Goal: Register for event/course

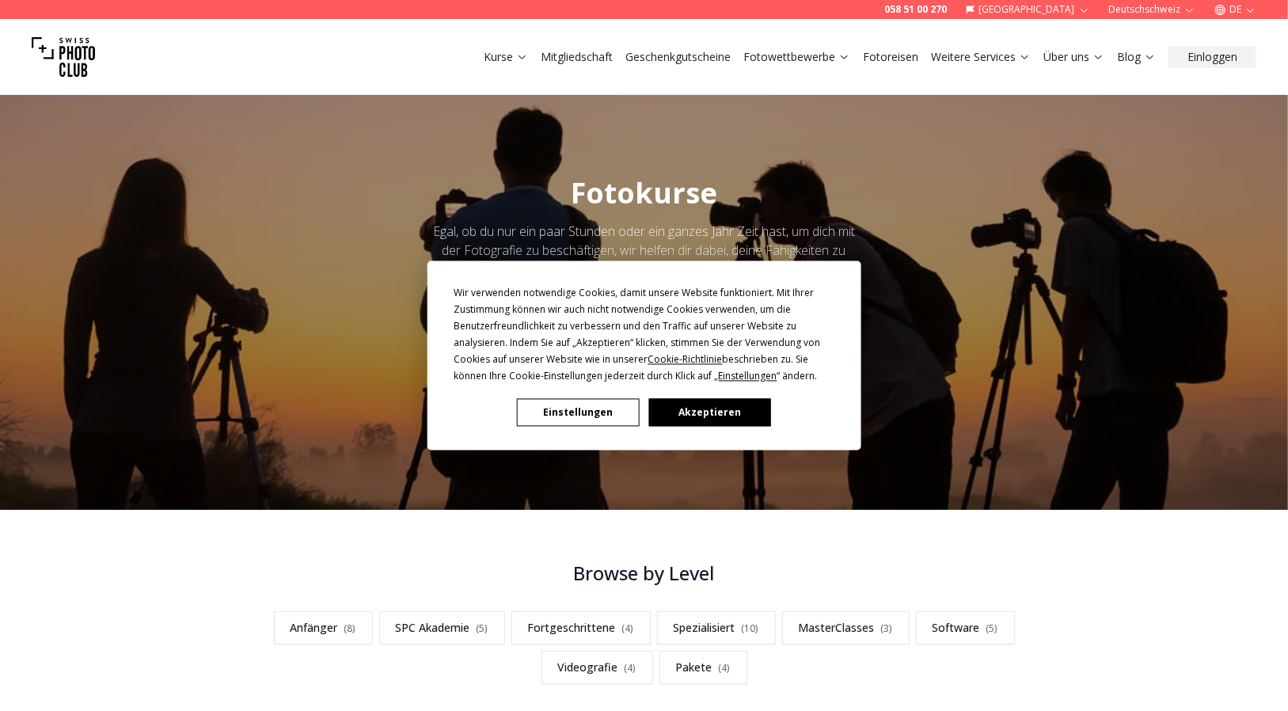
click at [743, 413] on button "Akzeptieren" at bounding box center [709, 413] width 122 height 28
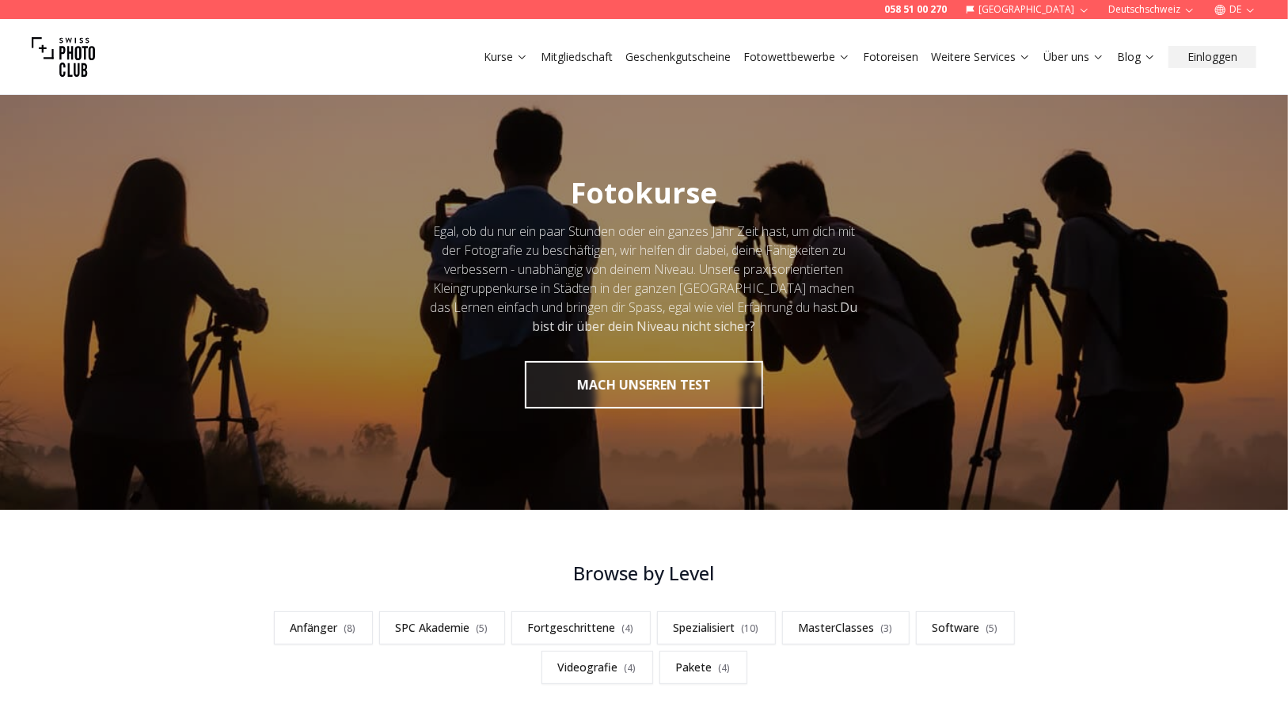
scroll to position [264, 0]
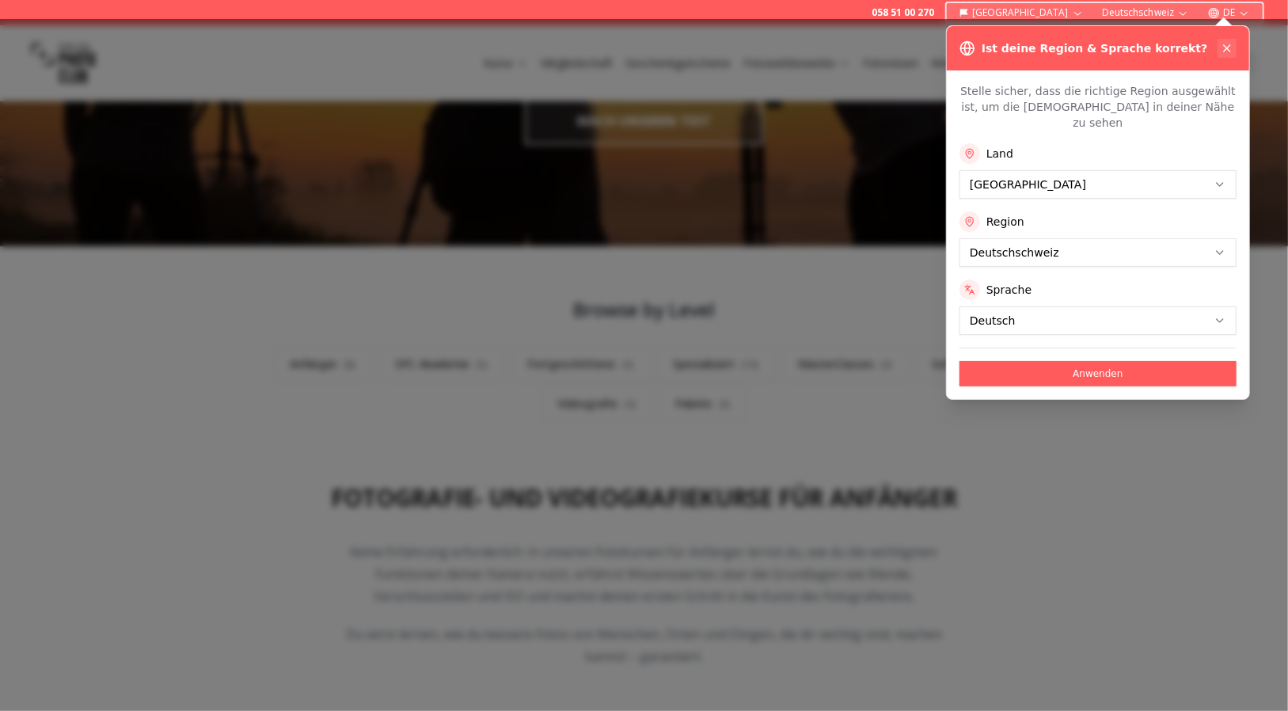
click at [1230, 43] on icon at bounding box center [1227, 48] width 13 height 13
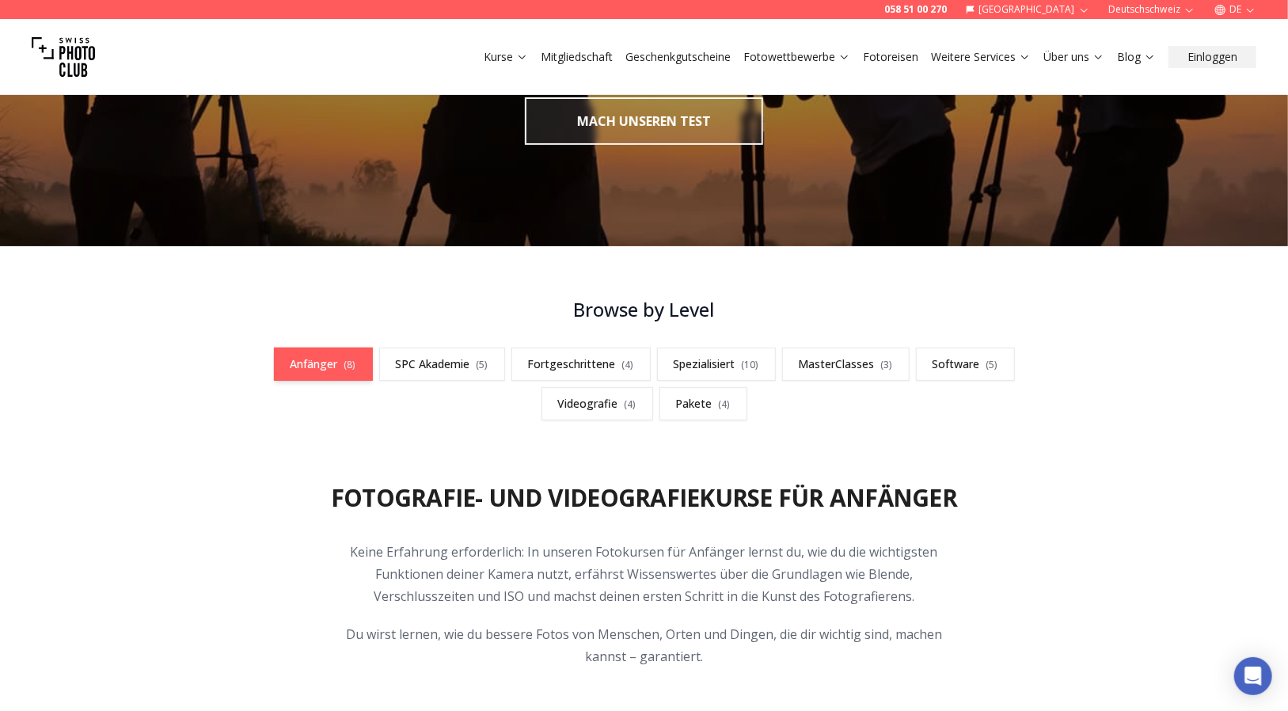
click at [331, 370] on link "Anfänger ( 8 )" at bounding box center [323, 364] width 99 height 33
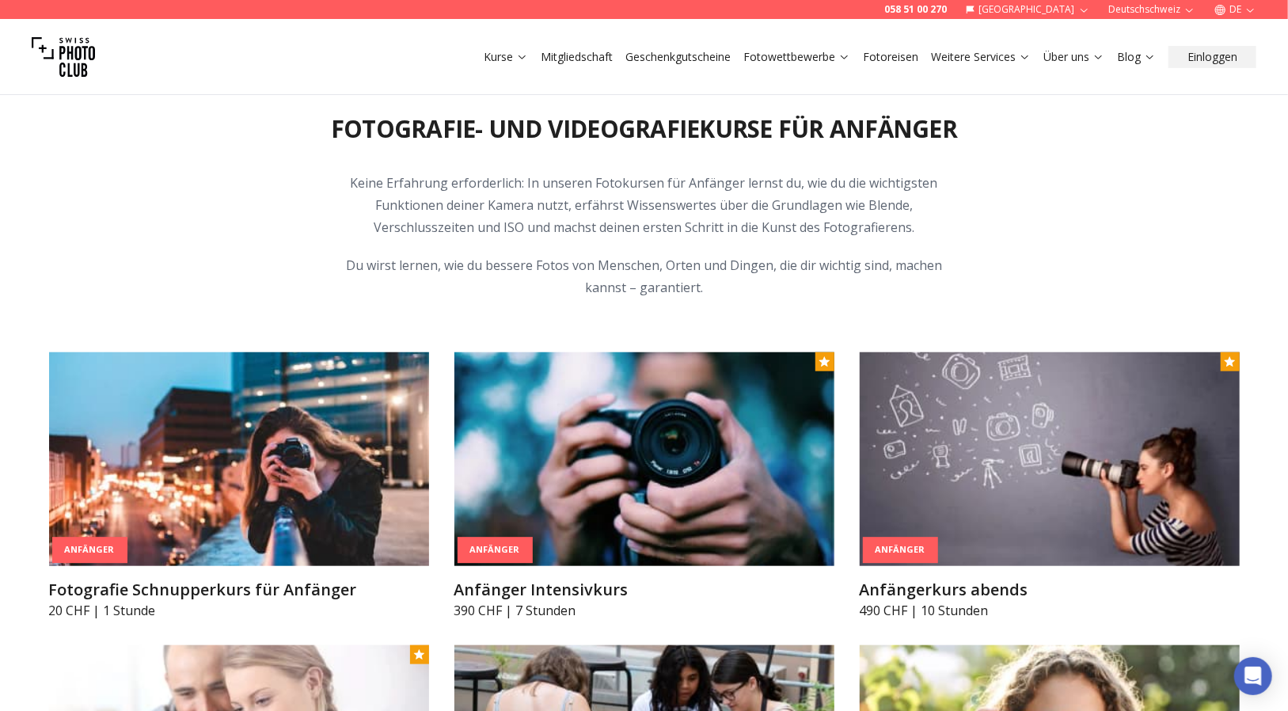
scroll to position [896, 0]
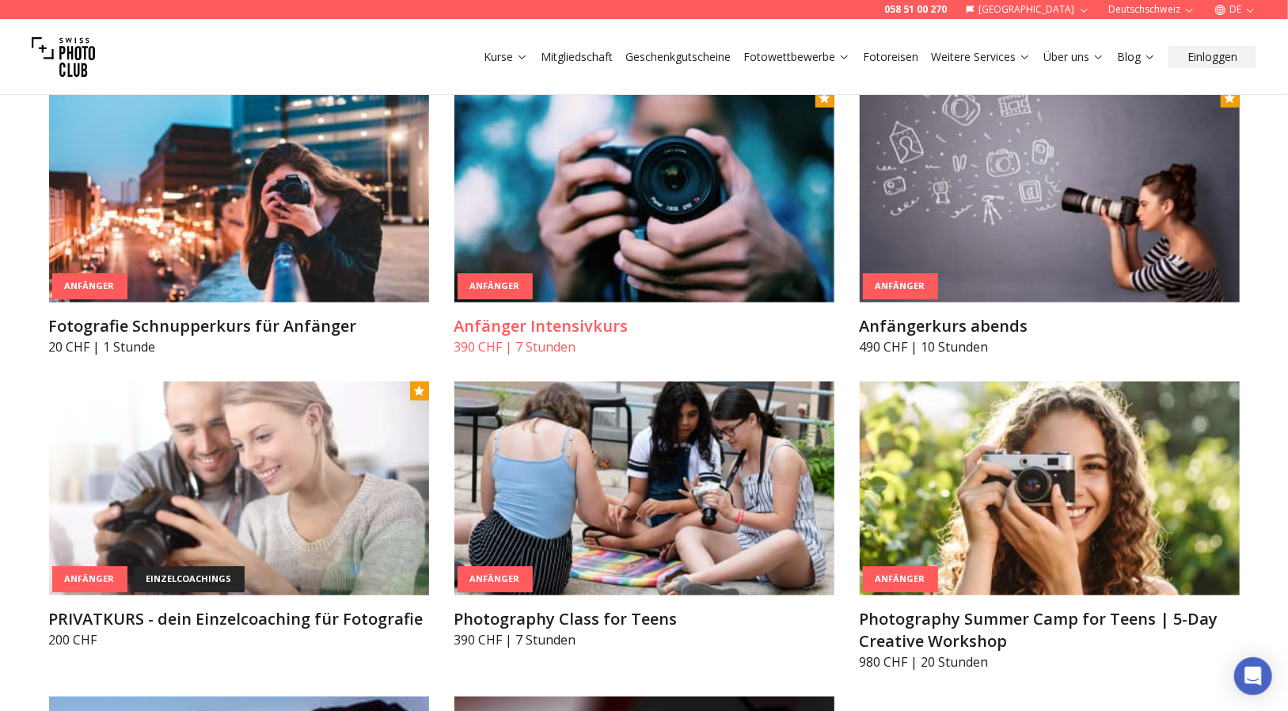
click at [652, 245] on img at bounding box center [644, 196] width 380 height 214
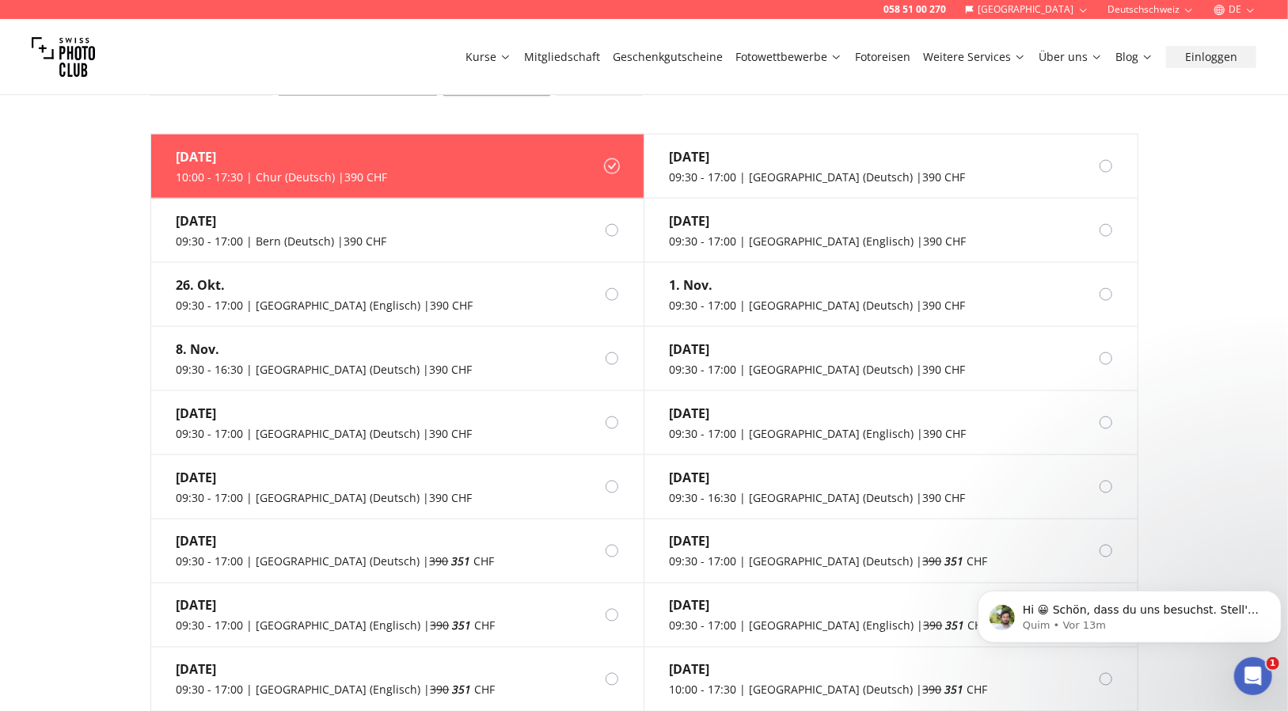
scroll to position [1055, 0]
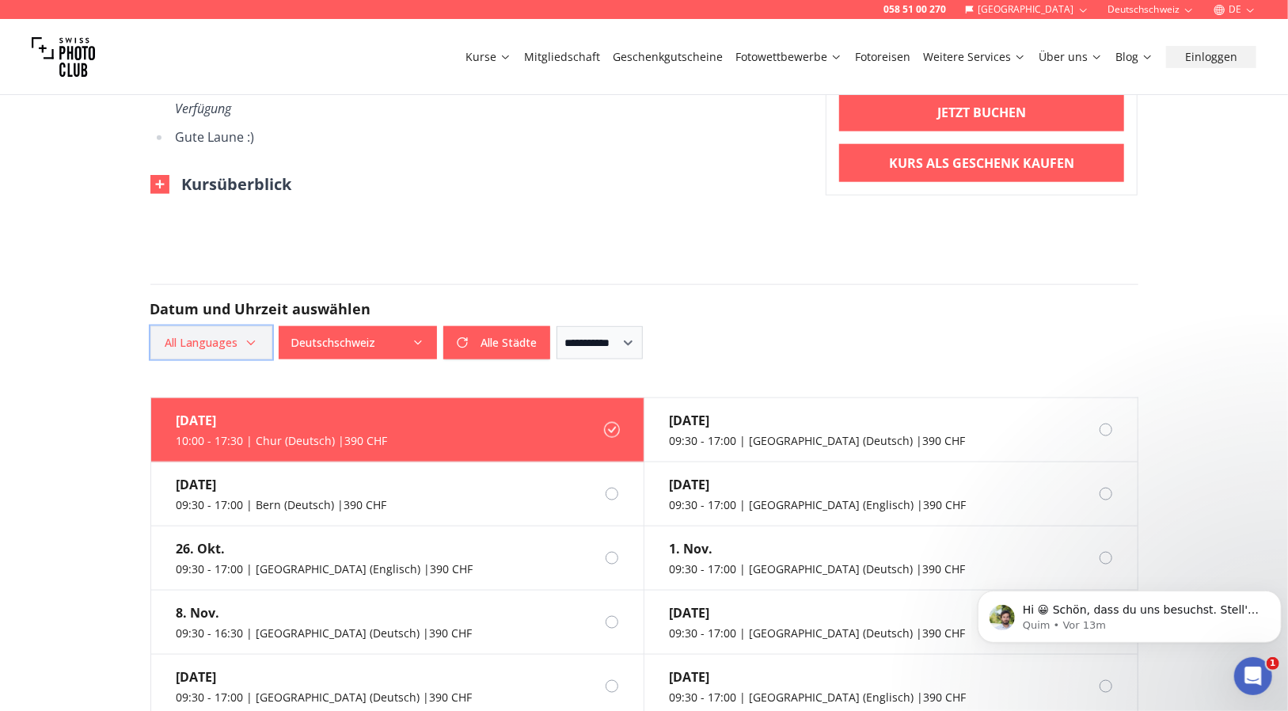
click at [251, 336] on icon "button" at bounding box center [251, 342] width 13 height 13
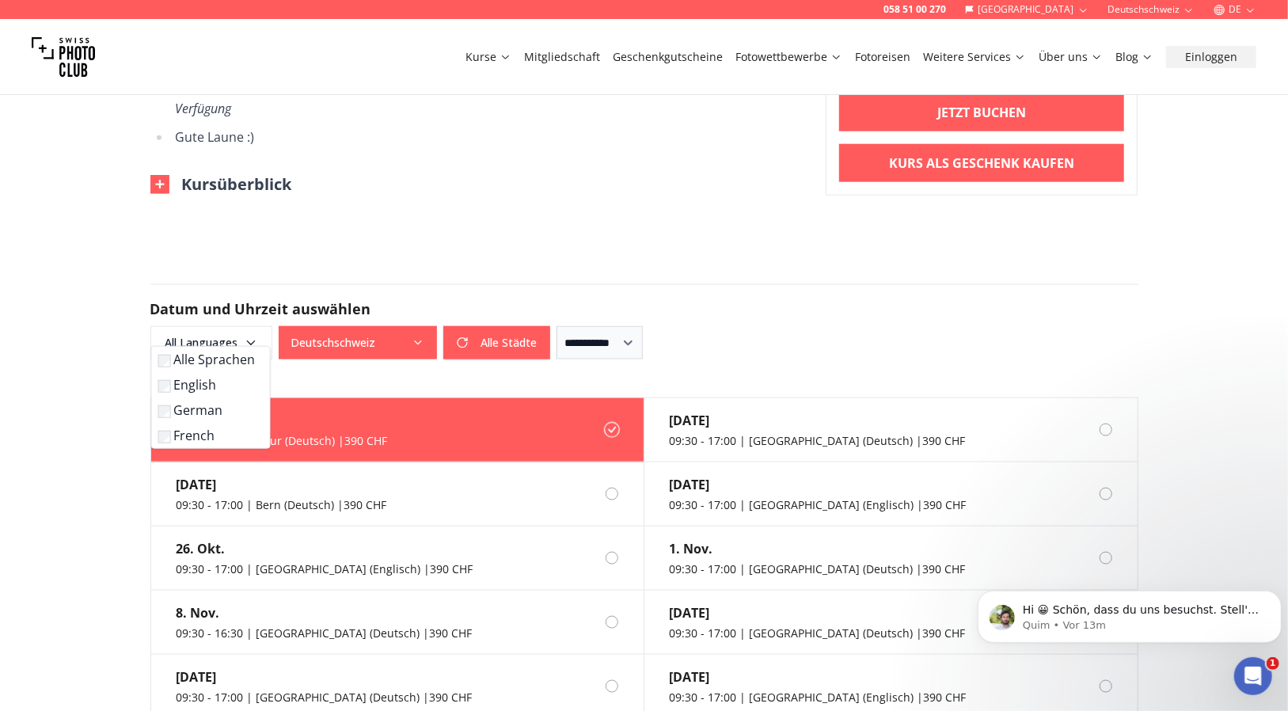
click at [197, 409] on label "German" at bounding box center [207, 410] width 99 height 19
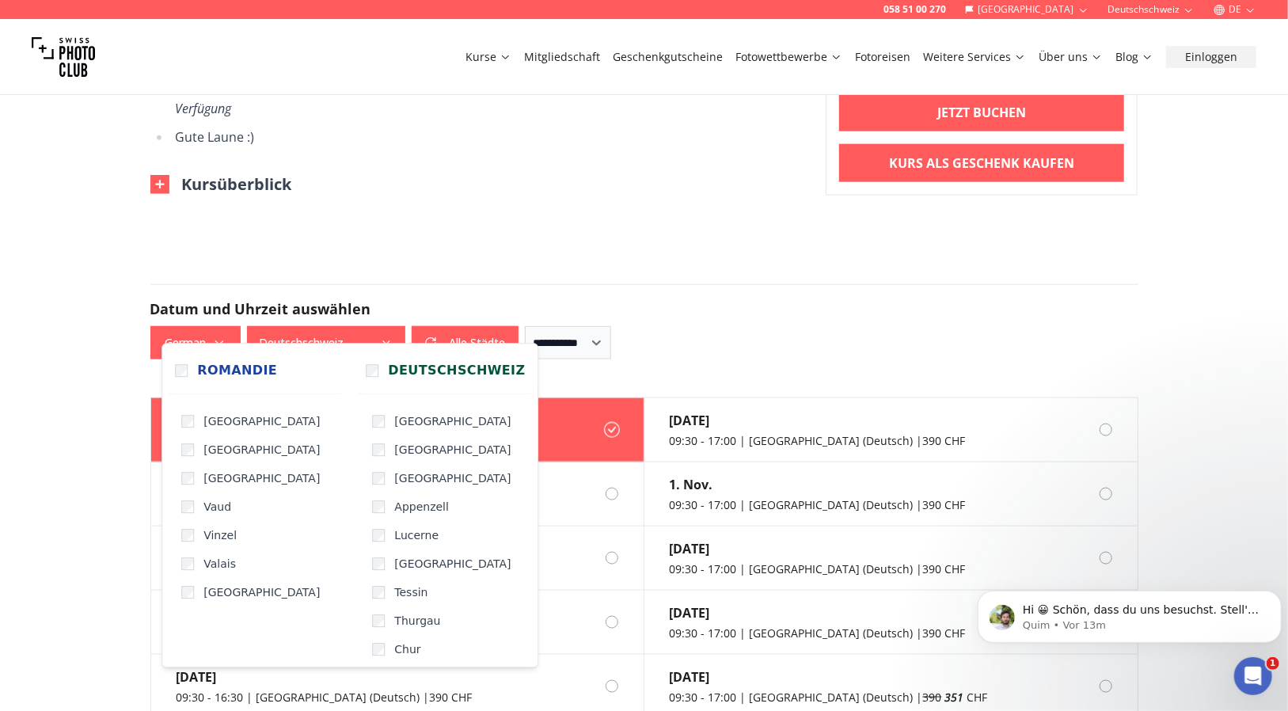
click at [342, 326] on button "Deutschschweiz" at bounding box center [326, 342] width 158 height 33
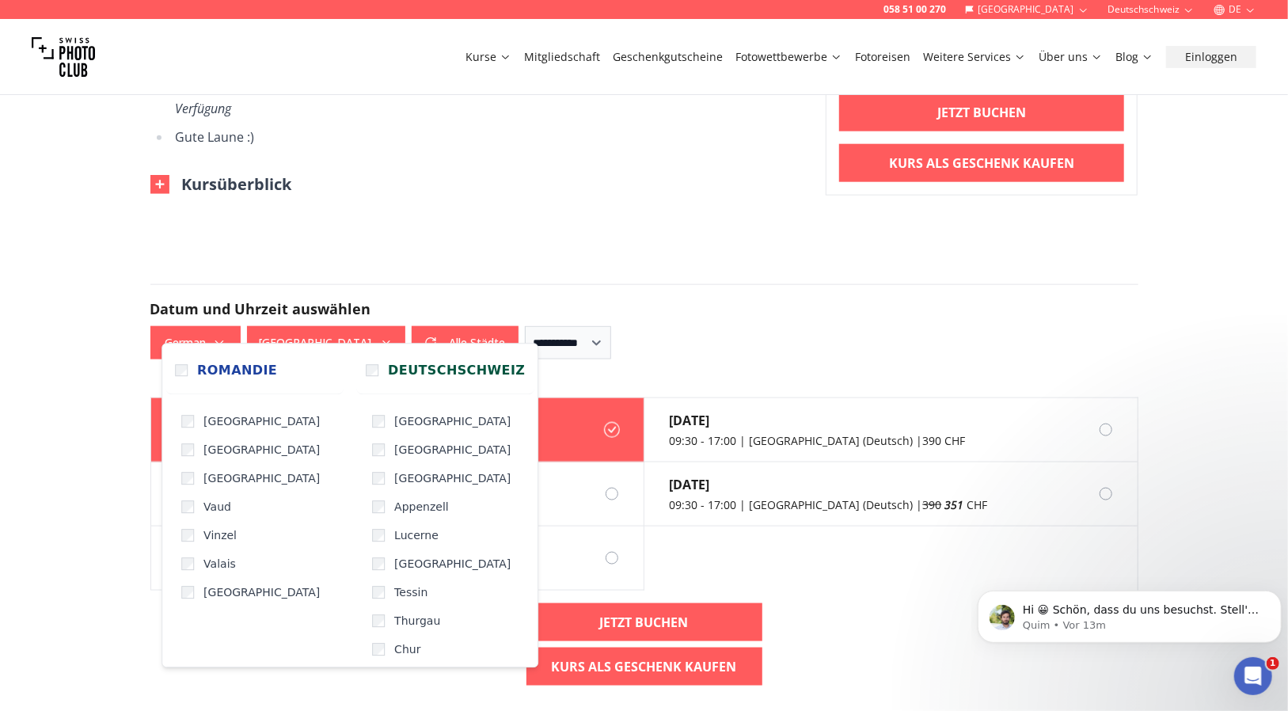
click at [842, 602] on div "[DATE] 09:30 - 17:00 | [GEOGRAPHIC_DATA] (Deutsch) | 390 CHF [DATE] 09:30 - 17:…" at bounding box center [644, 547] width 1013 height 301
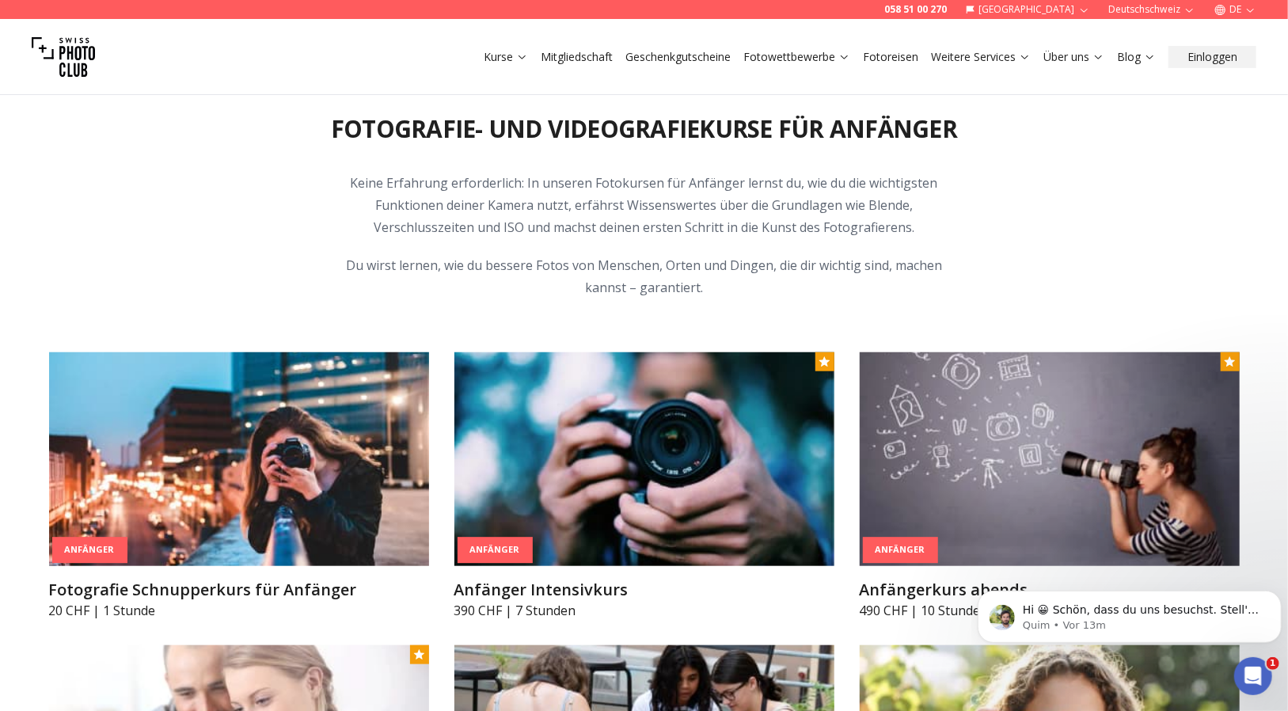
scroll to position [896, 0]
